Goal: Information Seeking & Learning: Compare options

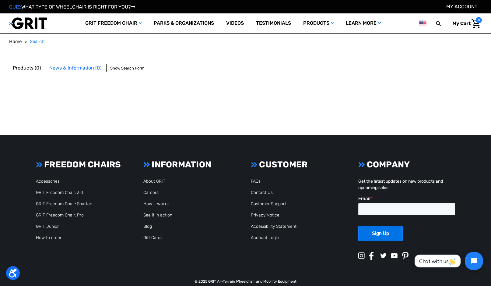
click at [40, 42] on span "Search" at bounding box center [37, 41] width 15 height 5
click at [440, 28] on input "text" at bounding box center [443, 23] width 9 height 13
type input "Soft wheels"
click at [440, 23] on button at bounding box center [440, 23] width 12 height 5
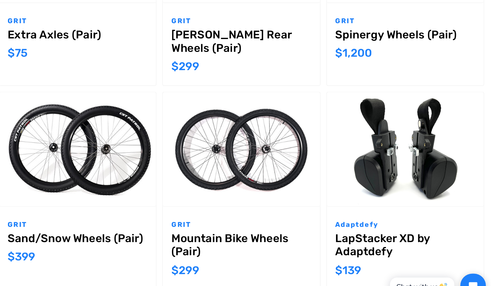
scroll to position [509, 0]
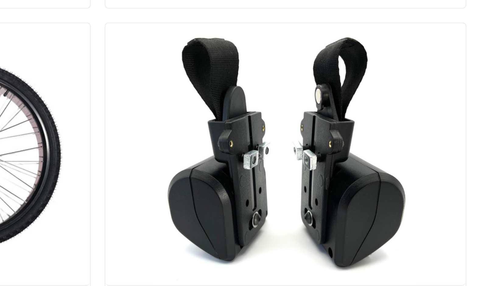
click at [370, 121] on img "LapStacker XD by Adaptdefy,$139.00\a" at bounding box center [426, 161] width 112 height 81
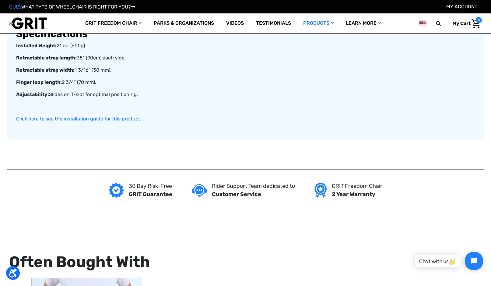
scroll to position [620, 0]
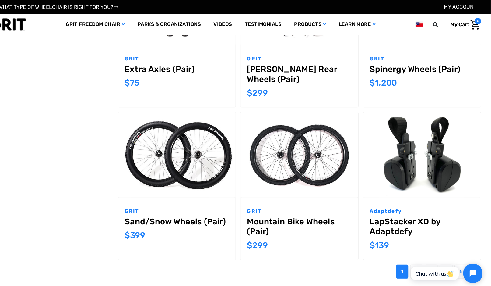
scroll to position [536, 0]
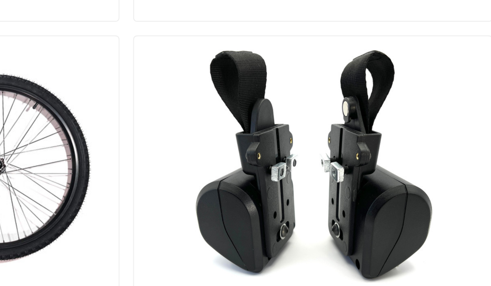
click at [252, 175] on div "GRIT Mountain [GEOGRAPHIC_DATA] (Pair) MSRP: Was: Now: $299" at bounding box center [308, 204] width 112 height 59
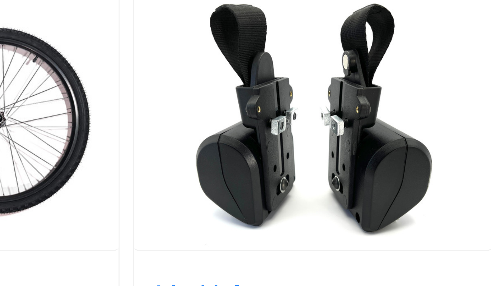
click at [370, 94] on img "LapStacker XD by Adaptdefy,$139.00\a" at bounding box center [426, 134] width 112 height 81
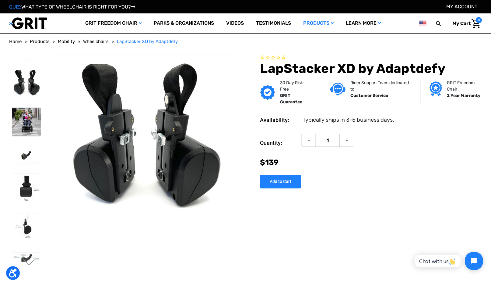
click at [30, 123] on img at bounding box center [26, 122] width 29 height 29
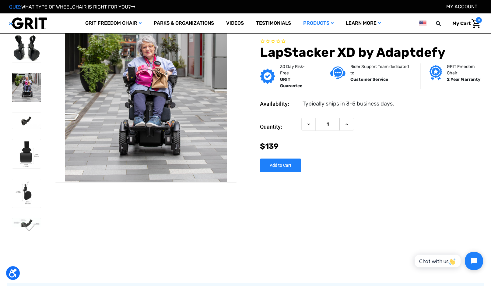
scroll to position [2, 0]
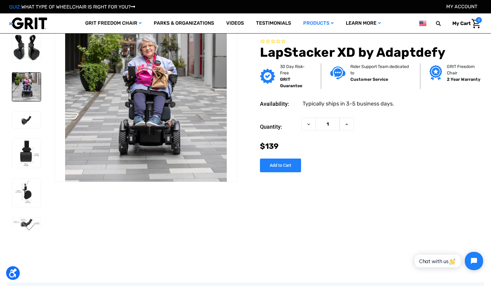
click at [21, 118] on img at bounding box center [26, 120] width 29 height 16
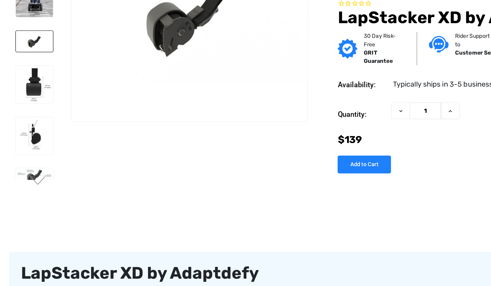
scroll to position [52, 0]
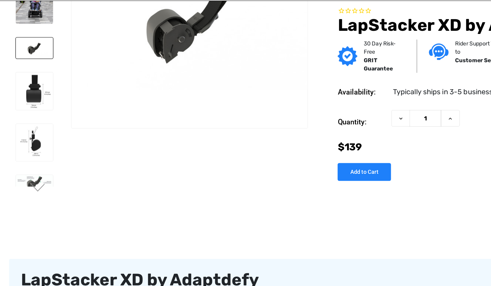
click at [23, 88] on img at bounding box center [26, 102] width 29 height 29
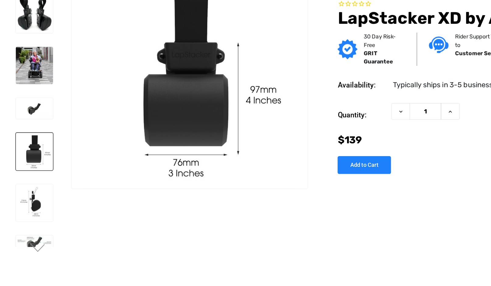
scroll to position [1, 0]
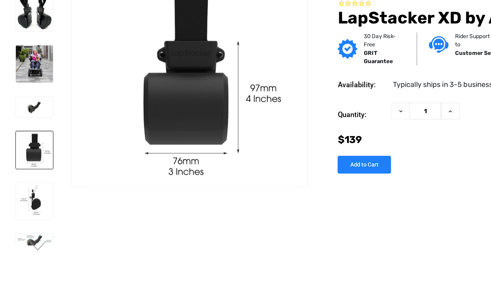
click at [27, 179] on img at bounding box center [26, 193] width 29 height 29
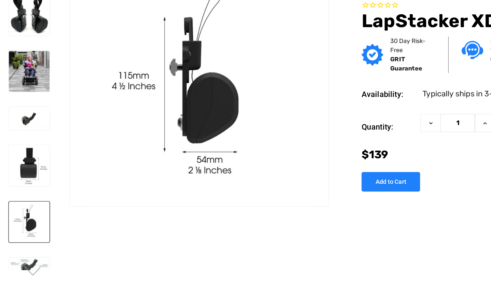
click at [23, 225] on button "Next" at bounding box center [29, 228] width 13 height 7
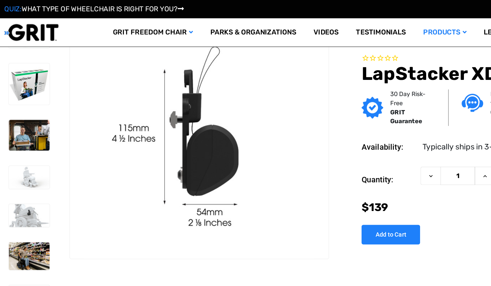
scroll to position [0, 0]
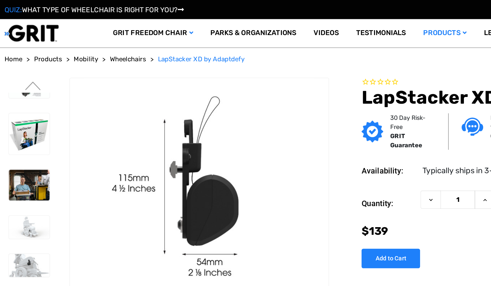
click at [23, 65] on img at bounding box center [26, 62] width 29 height 12
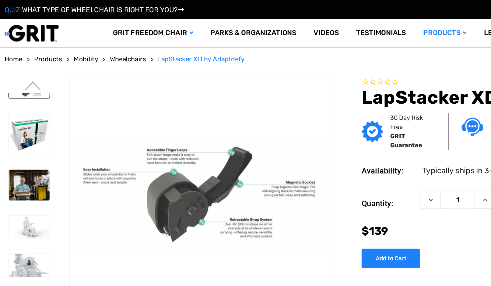
click at [13, 97] on img at bounding box center [26, 93] width 29 height 29
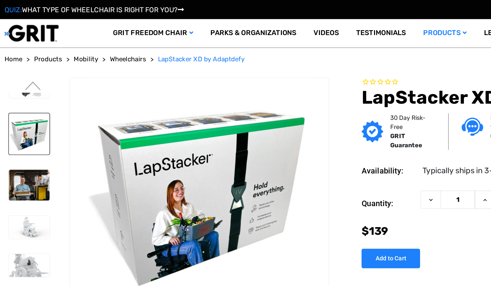
click at [18, 124] on img at bounding box center [26, 130] width 29 height 22
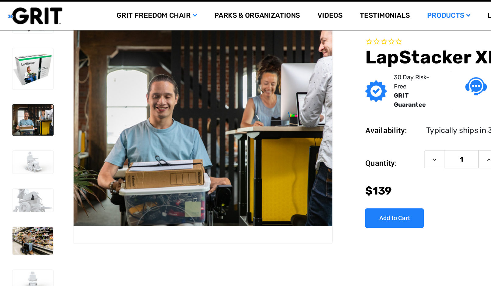
click at [19, 118] on img at bounding box center [26, 126] width 29 height 16
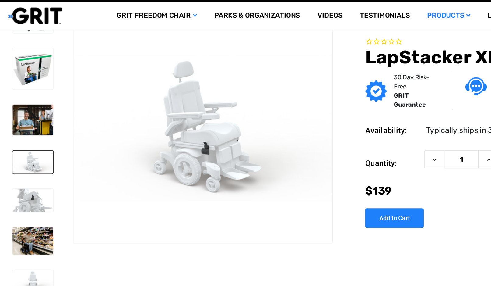
click at [18, 145] on img at bounding box center [26, 153] width 29 height 16
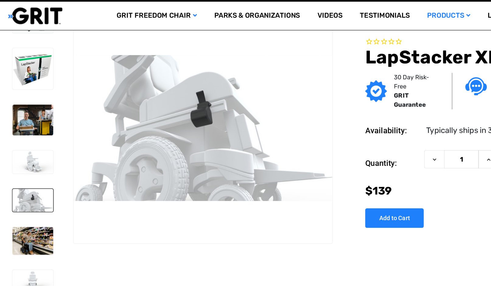
click at [21, 171] on img at bounding box center [26, 180] width 29 height 19
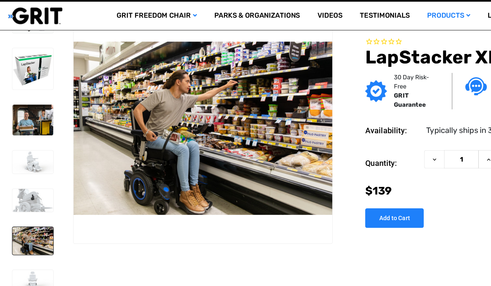
click at [24, 226] on button "Next" at bounding box center [29, 229] width 13 height 7
click at [23, 226] on button "Next" at bounding box center [29, 229] width 13 height 7
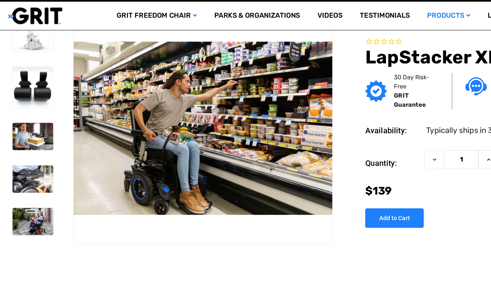
click at [22, 128] on img at bounding box center [26, 137] width 29 height 19
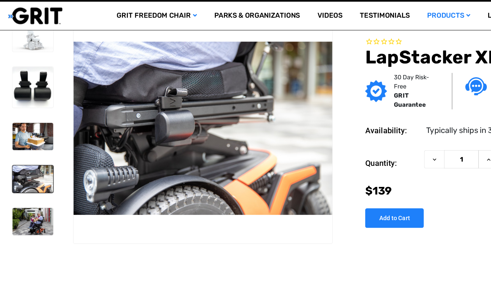
click at [19, 128] on img at bounding box center [26, 137] width 29 height 19
click at [23, 130] on img at bounding box center [26, 137] width 29 height 19
click at [26, 158] on img at bounding box center [26, 167] width 29 height 19
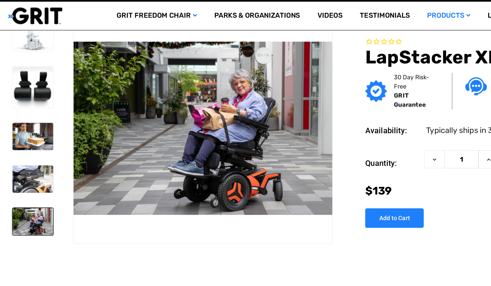
click at [28, 158] on img at bounding box center [26, 167] width 29 height 19
click at [23, 128] on img at bounding box center [26, 137] width 29 height 19
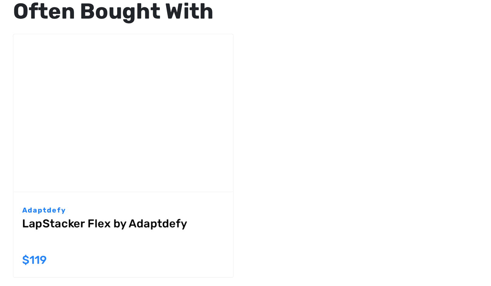
scroll to position [819, 0]
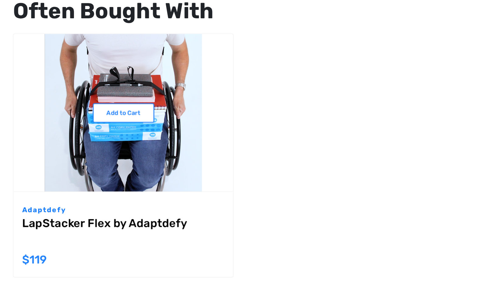
click at [22, 212] on link "LapStacker Flex by Adaptdefy" at bounding box center [87, 223] width 142 height 22
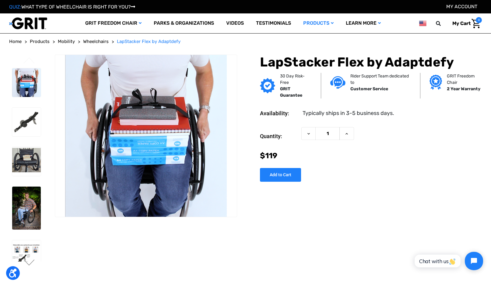
click at [21, 126] on img at bounding box center [26, 122] width 29 height 29
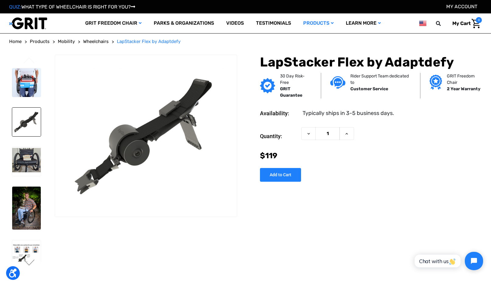
click at [22, 160] on img at bounding box center [26, 161] width 29 height 29
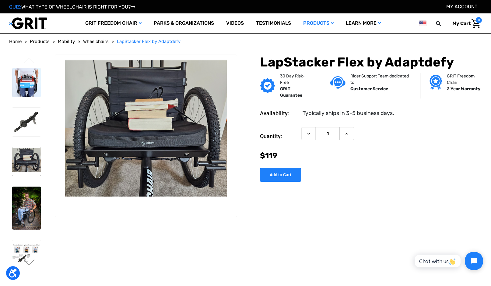
click at [21, 164] on img at bounding box center [26, 161] width 29 height 29
click at [26, 161] on img at bounding box center [26, 161] width 29 height 29
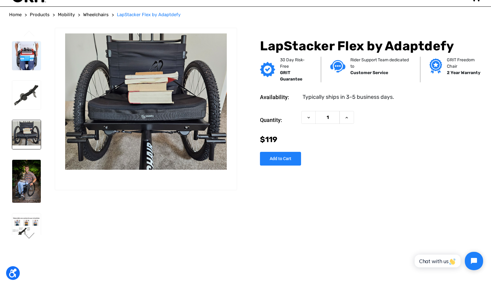
scroll to position [33, 0]
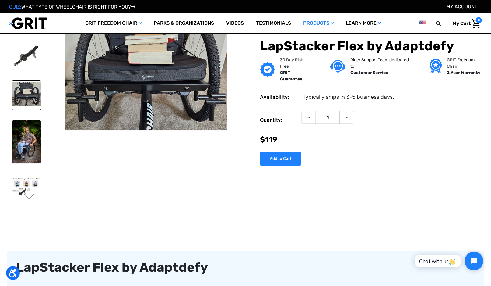
click at [21, 96] on img at bounding box center [26, 95] width 29 height 29
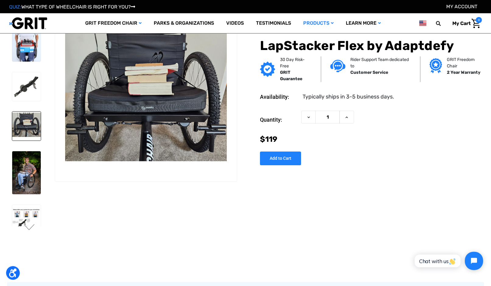
scroll to position [2, 0]
click at [22, 120] on img at bounding box center [26, 125] width 29 height 29
click at [23, 179] on img at bounding box center [26, 172] width 29 height 43
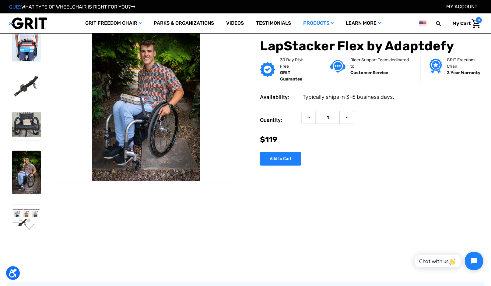
click at [21, 218] on img at bounding box center [26, 218] width 29 height 29
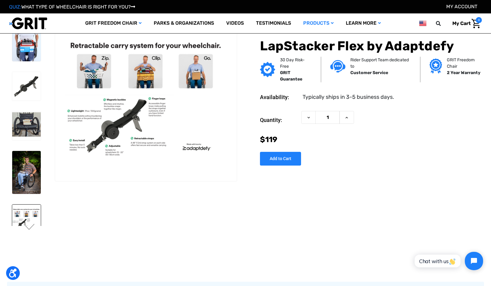
scroll to position [0, 0]
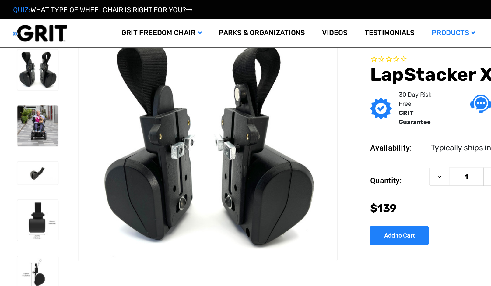
click at [0, 0] on link "More Mobility Products" at bounding box center [0, 0] width 0 height 0
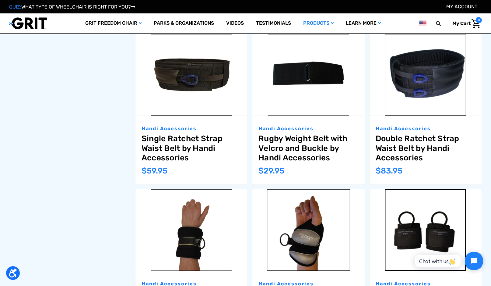
scroll to position [539, 0]
click at [415, 151] on link "Double Ratchet Strap Waist Belt by Handi Accessories" at bounding box center [426, 147] width 100 height 29
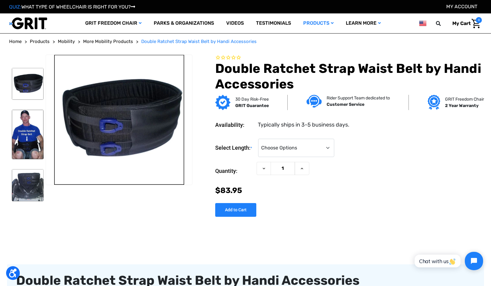
click at [25, 149] on img at bounding box center [28, 134] width 32 height 49
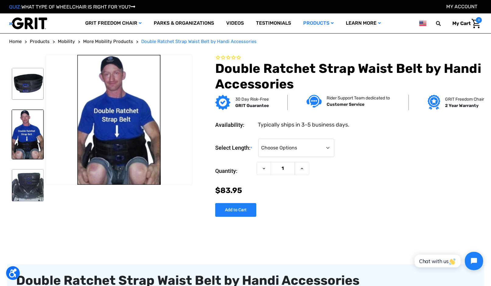
click at [28, 184] on img at bounding box center [28, 185] width 32 height 32
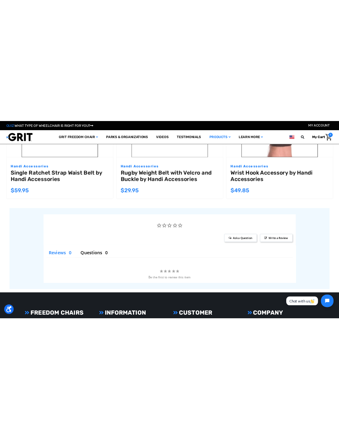
scroll to position [461, 0]
